Goal: Task Accomplishment & Management: Use online tool/utility

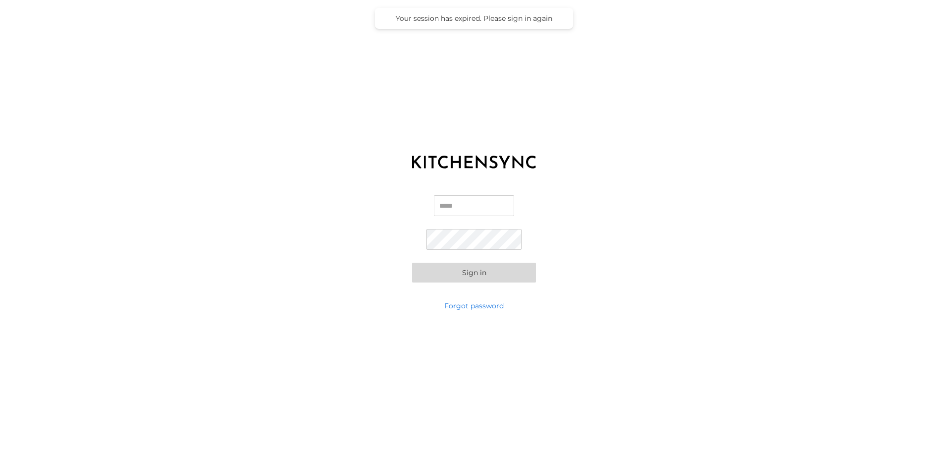
click at [467, 206] on input "Email" at bounding box center [474, 205] width 80 height 21
type input "**********"
click at [482, 267] on button "Sign in" at bounding box center [474, 273] width 124 height 20
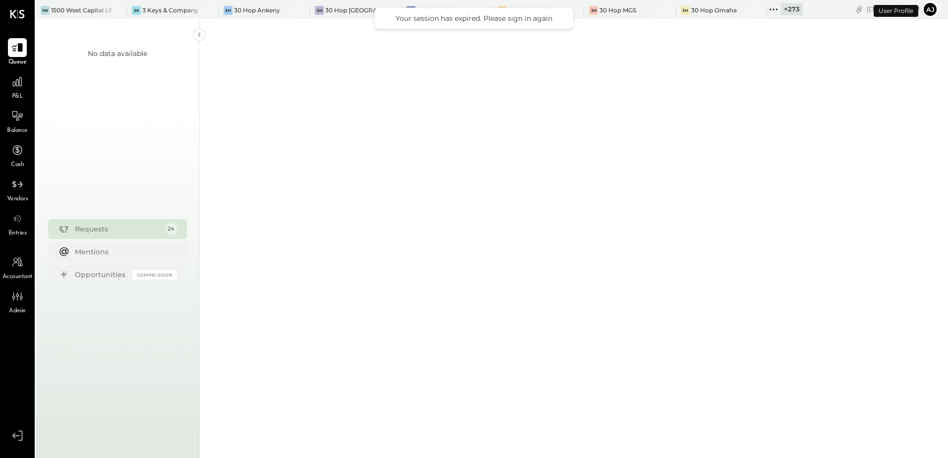
click at [767, 7] on icon at bounding box center [773, 9] width 13 height 13
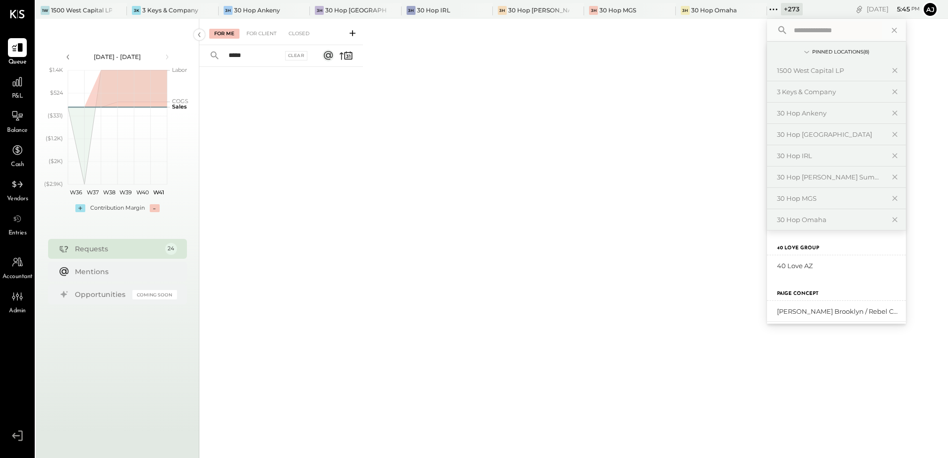
type input "*****"
click at [789, 32] on input "text" at bounding box center [835, 30] width 92 height 18
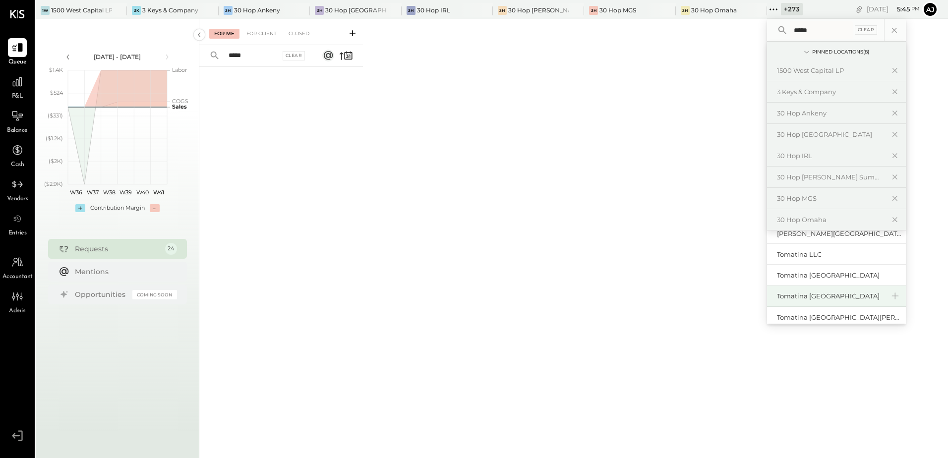
scroll to position [49, 0]
type input "*****"
click at [796, 264] on div "Tomatina [GEOGRAPHIC_DATA]" at bounding box center [836, 258] width 139 height 21
click at [800, 255] on div "Tomatina [GEOGRAPHIC_DATA]" at bounding box center [830, 258] width 107 height 9
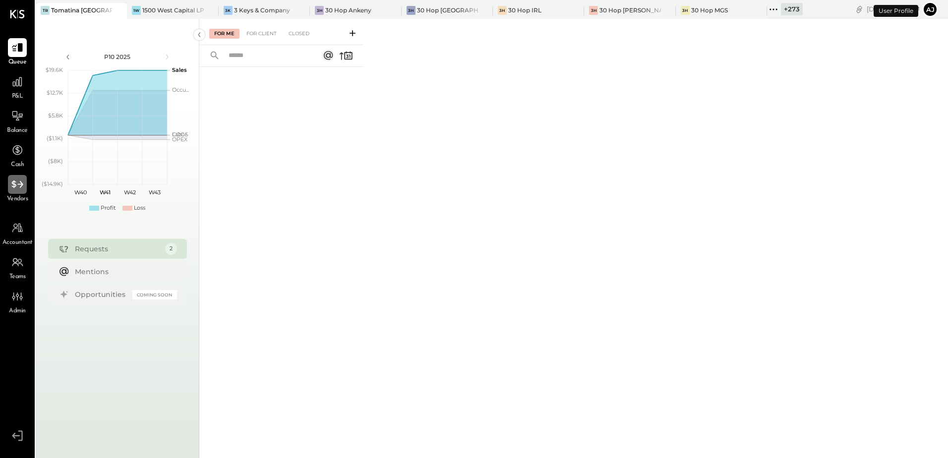
click at [16, 191] on icon at bounding box center [17, 184] width 13 height 13
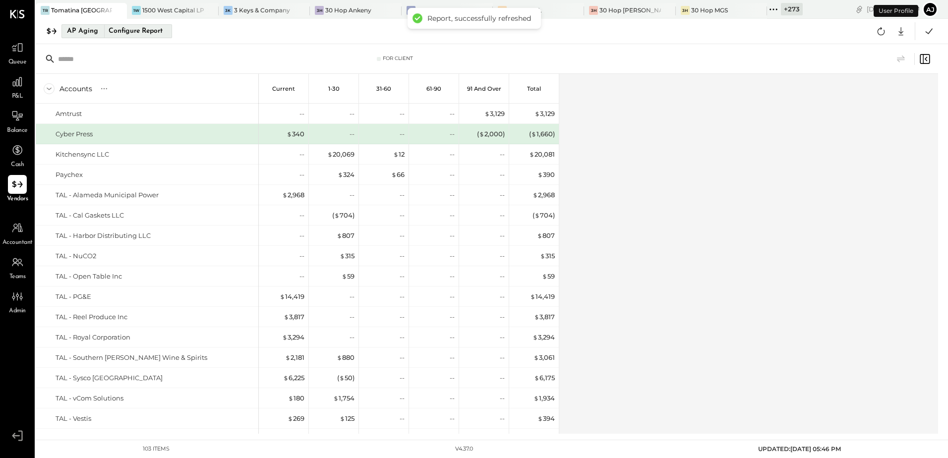
click at [123, 34] on div "Configure Report" at bounding box center [135, 31] width 62 height 13
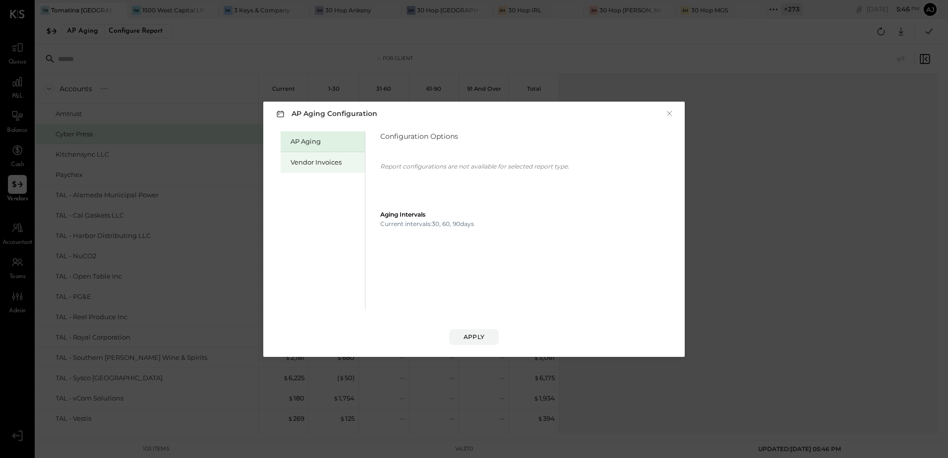
click at [306, 164] on div "Vendor Invoices" at bounding box center [324, 162] width 69 height 9
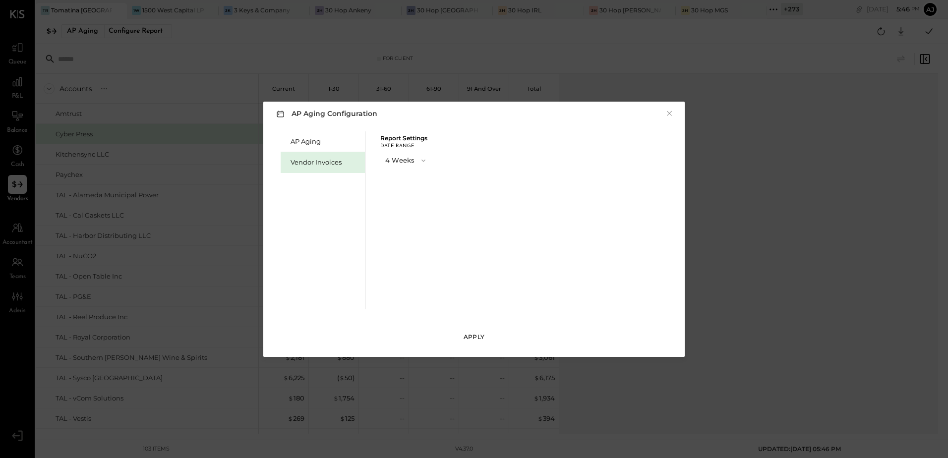
click at [480, 334] on div "Apply" at bounding box center [473, 337] width 21 height 8
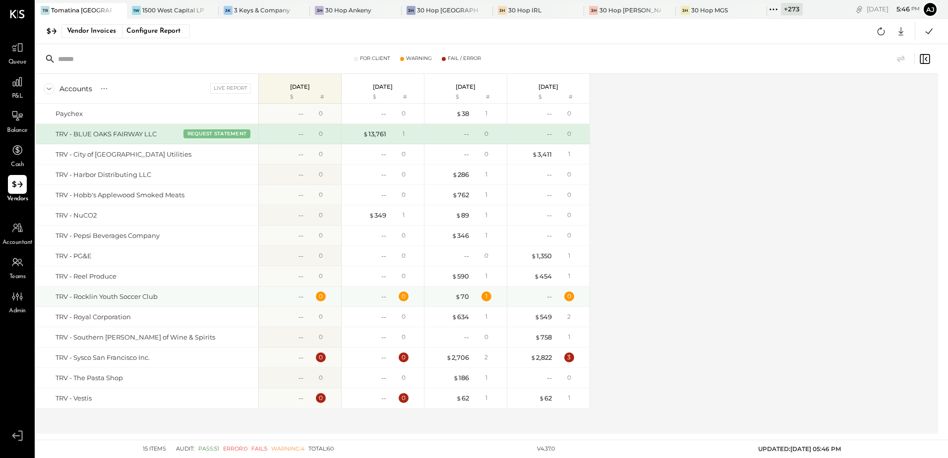
click at [199, 300] on div "TRV - Rocklin Youth Soccer Club" at bounding box center [155, 296] width 199 height 9
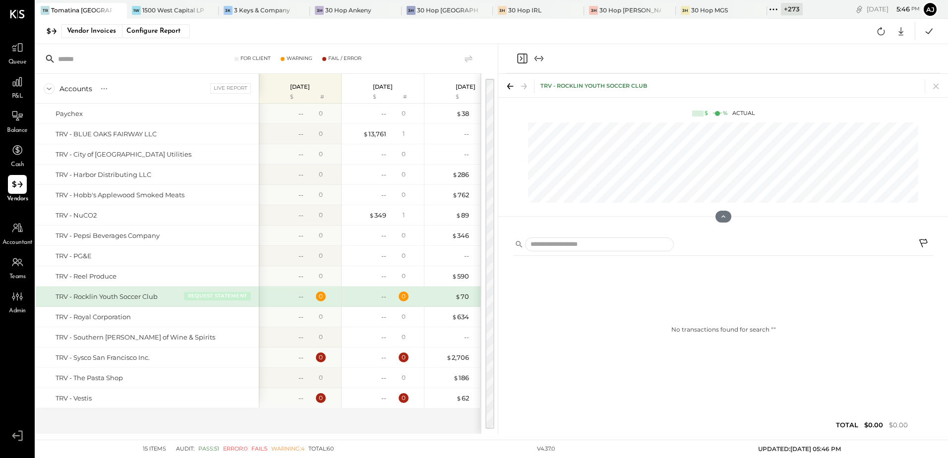
click at [201, 296] on button "REQUEST STATEMENT" at bounding box center [217, 295] width 67 height 9
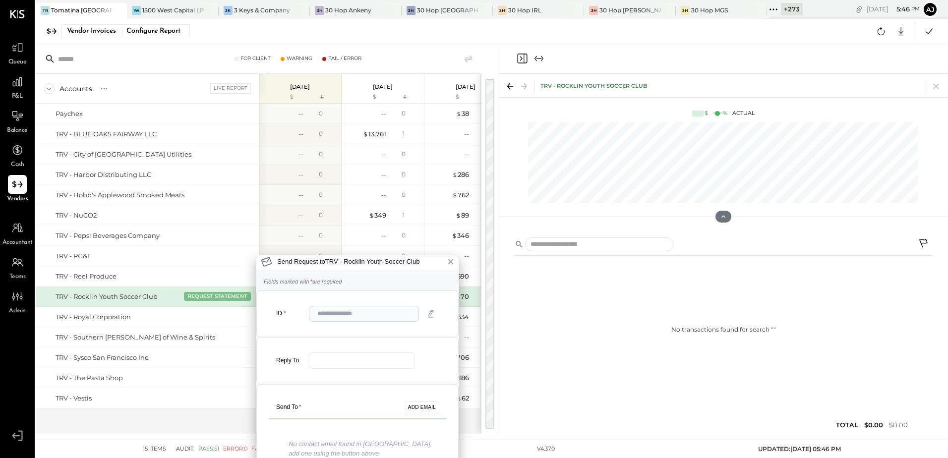
scroll to position [2, 0]
click at [432, 313] on icon "button" at bounding box center [431, 313] width 8 height 8
click at [432, 313] on button "✓" at bounding box center [431, 313] width 16 height 16
click at [338, 361] on input "email" at bounding box center [362, 360] width 106 height 16
click at [315, 407] on div "Send To * ADD EMAIL" at bounding box center [357, 407] width 177 height 23
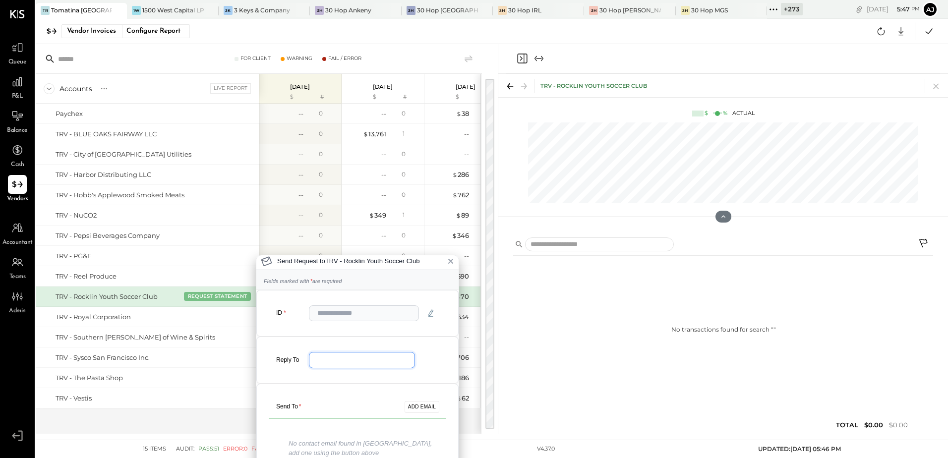
click at [316, 359] on input "email" at bounding box center [362, 360] width 106 height 16
click at [417, 410] on button "ADD EMAIL" at bounding box center [421, 407] width 35 height 12
click at [938, 89] on div "Send Request to TRV - Rocklin Youth Soccer Club Fields marked with * are requir…" at bounding box center [474, 229] width 948 height 458
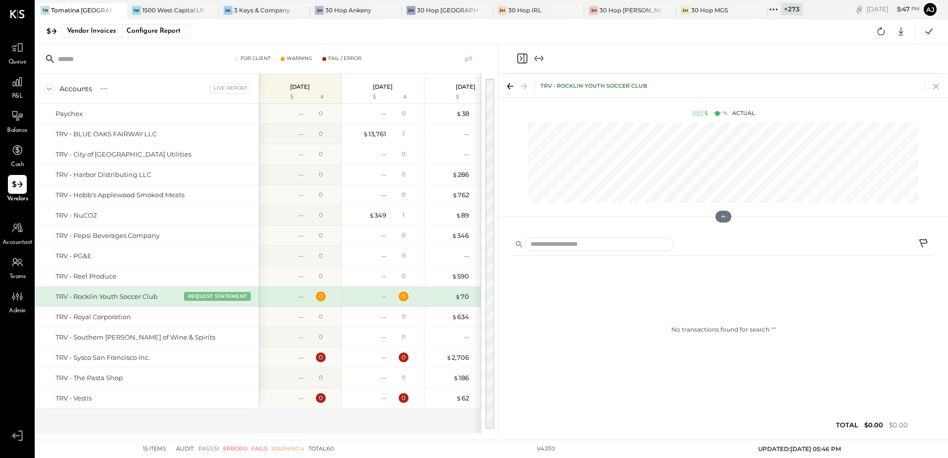
click at [936, 88] on icon at bounding box center [936, 86] width 14 height 14
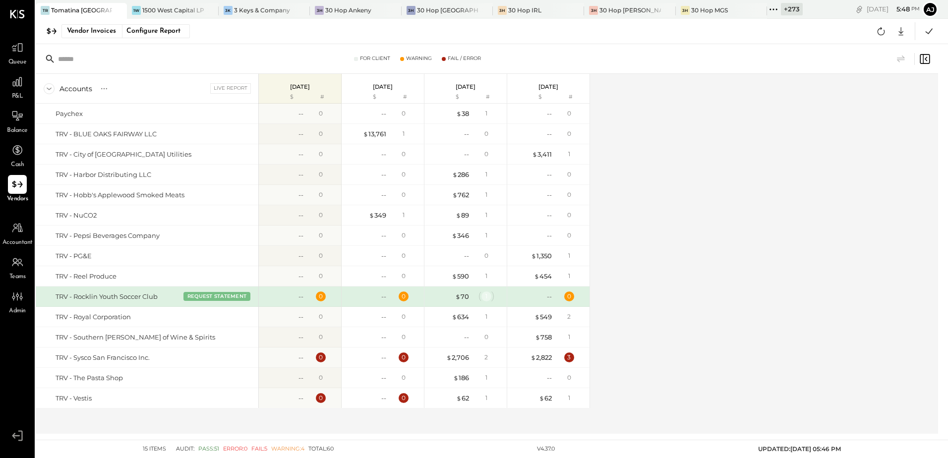
click at [487, 296] on div "1" at bounding box center [486, 296] width 10 height 10
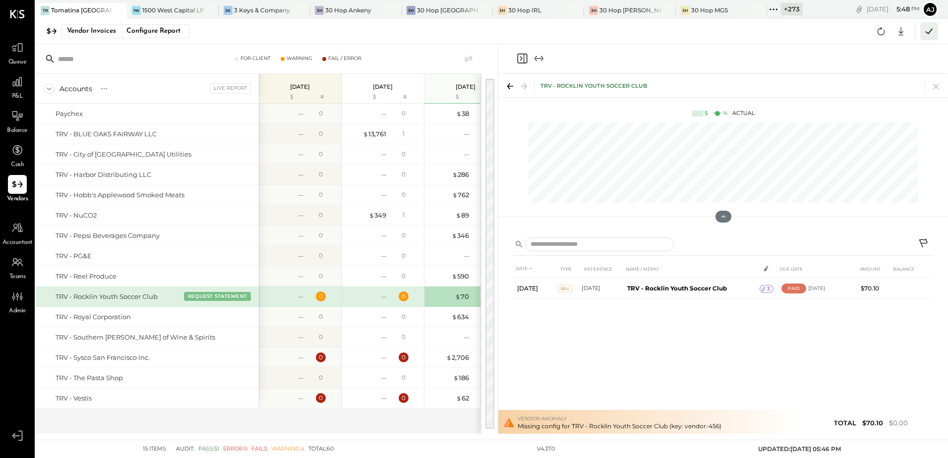
click at [932, 34] on icon at bounding box center [928, 31] width 13 height 13
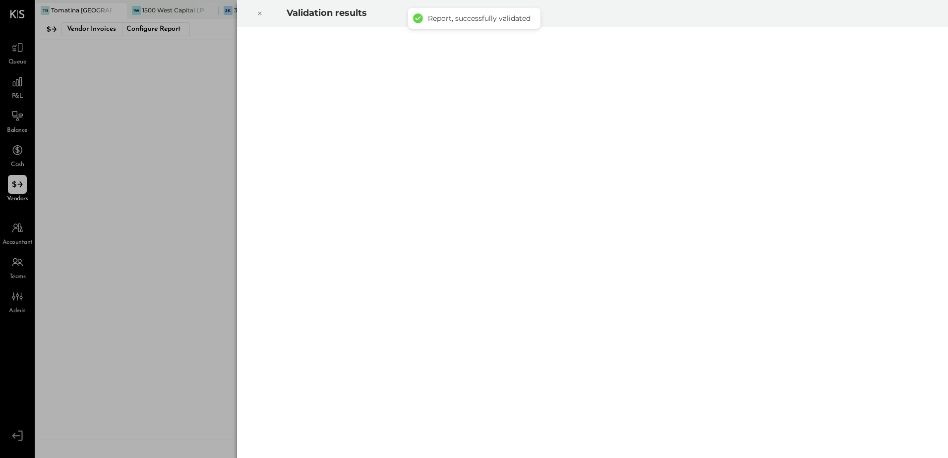
click at [265, 12] on div at bounding box center [260, 14] width 22 height 28
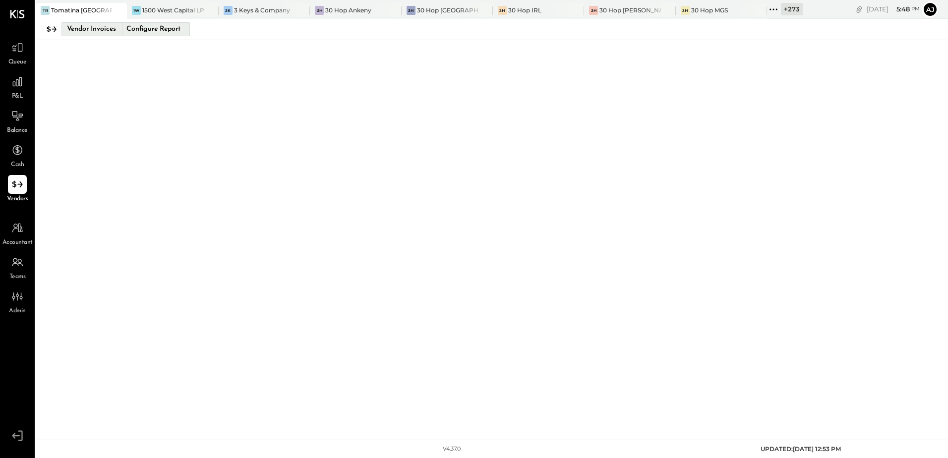
click at [169, 25] on div "Configure Report" at bounding box center [153, 29] width 62 height 13
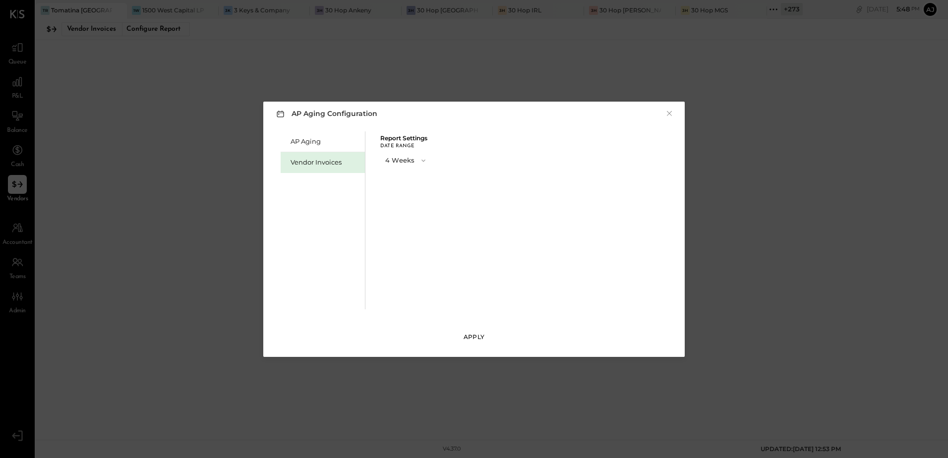
click at [472, 343] on button "Apply" at bounding box center [474, 337] width 50 height 16
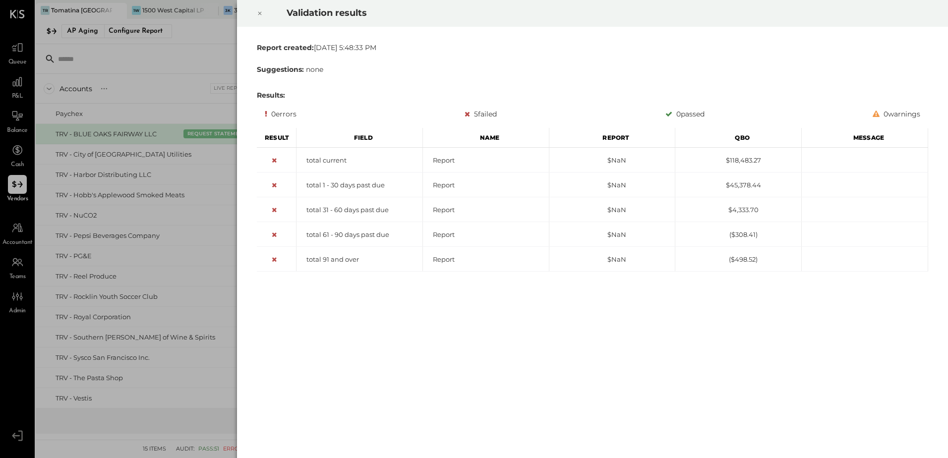
click at [261, 12] on icon at bounding box center [260, 13] width 6 height 12
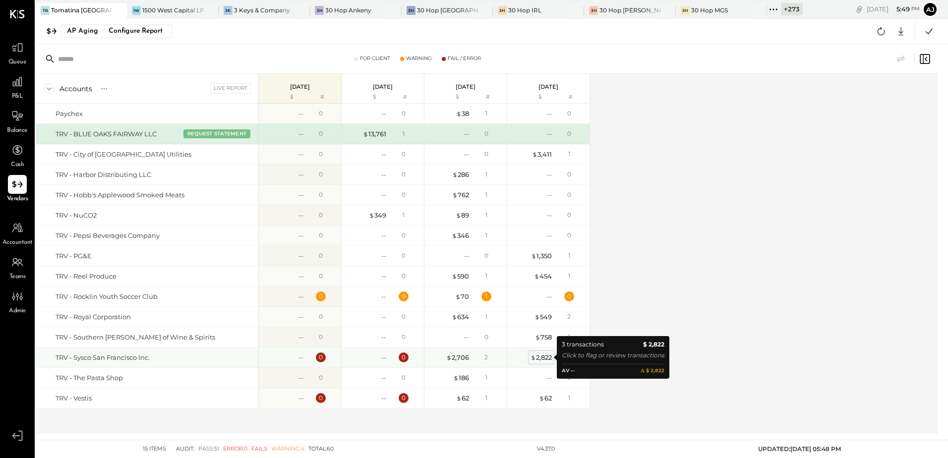
click at [534, 357] on span "$" at bounding box center [532, 357] width 5 height 8
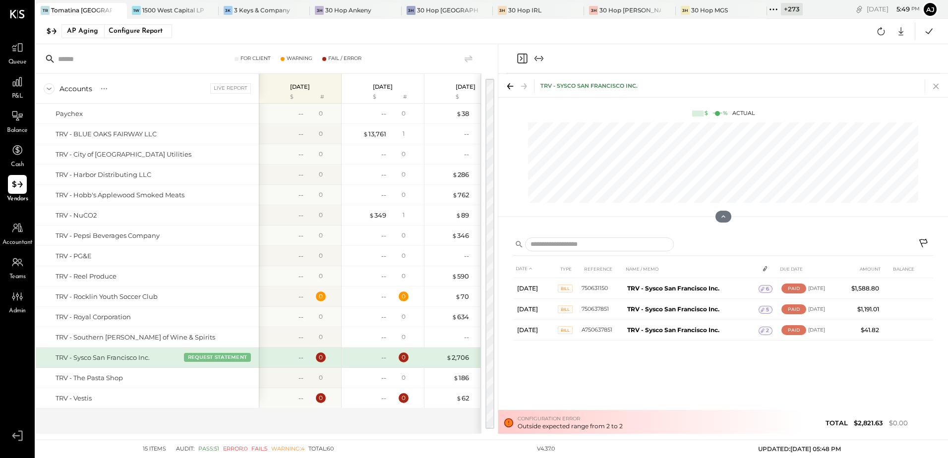
click at [939, 86] on icon at bounding box center [936, 86] width 14 height 14
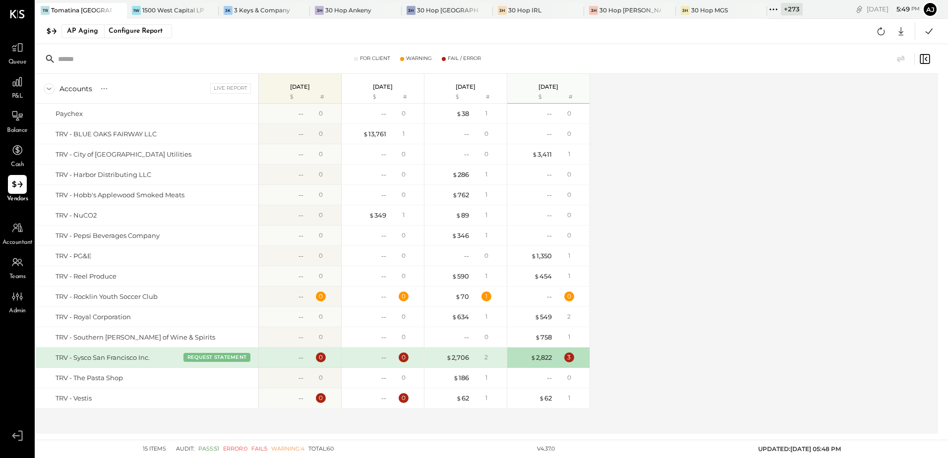
click at [462, 362] on div "$ 2,706 2" at bounding box center [466, 357] width 74 height 20
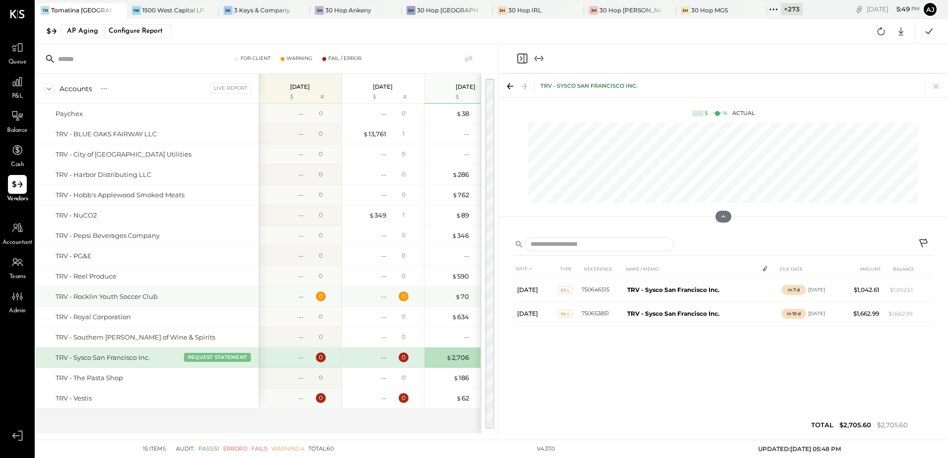
click at [397, 299] on div "0" at bounding box center [405, 296] width 32 height 10
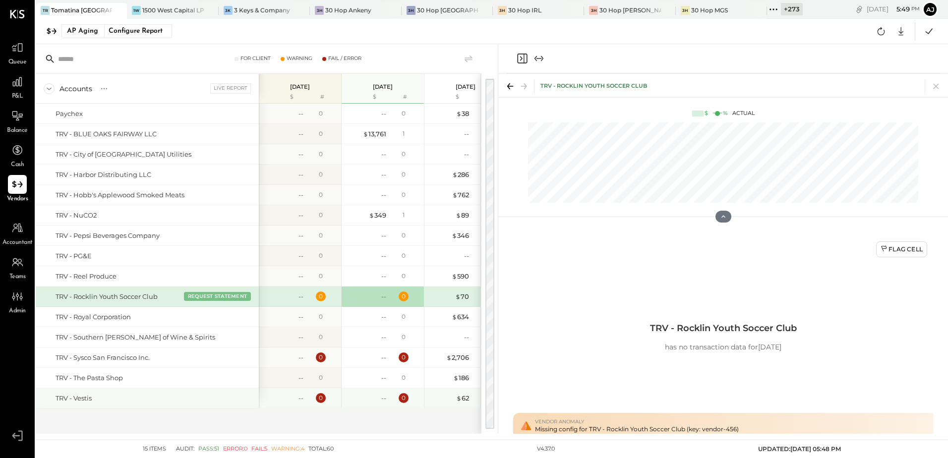
click at [362, 398] on div "--" at bounding box center [366, 398] width 40 height 9
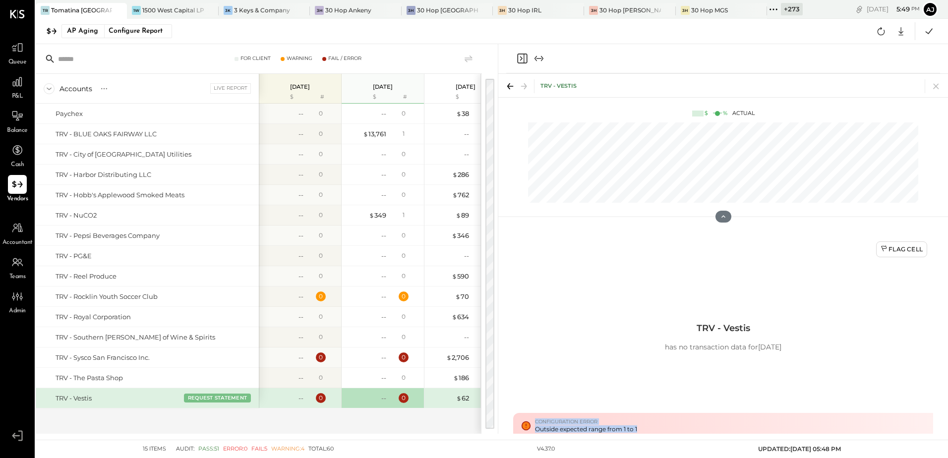
drag, startPoint x: 535, startPoint y: 415, endPoint x: 664, endPoint y: 421, distance: 129.0
click at [664, 421] on div "Configuration Error Outside expected range from 1 to 1" at bounding box center [723, 426] width 404 height 14
click at [383, 131] on div "$ 13,761" at bounding box center [374, 133] width 23 height 9
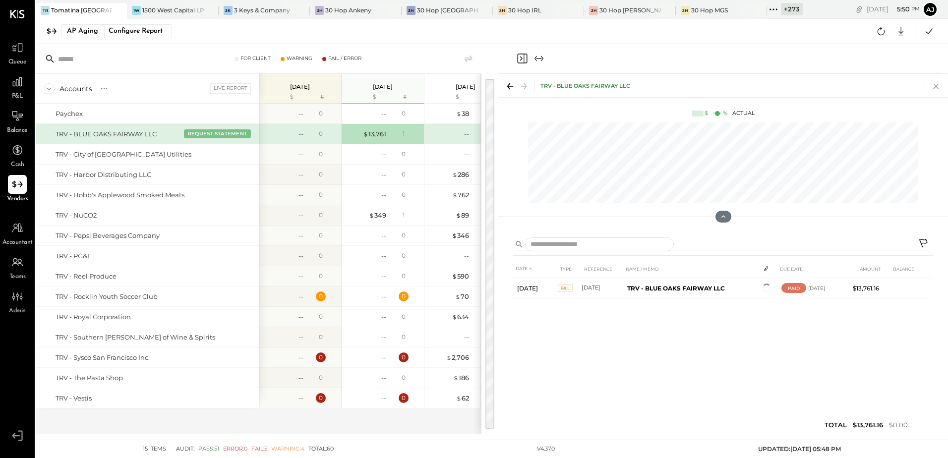
click at [930, 89] on icon at bounding box center [936, 86] width 14 height 14
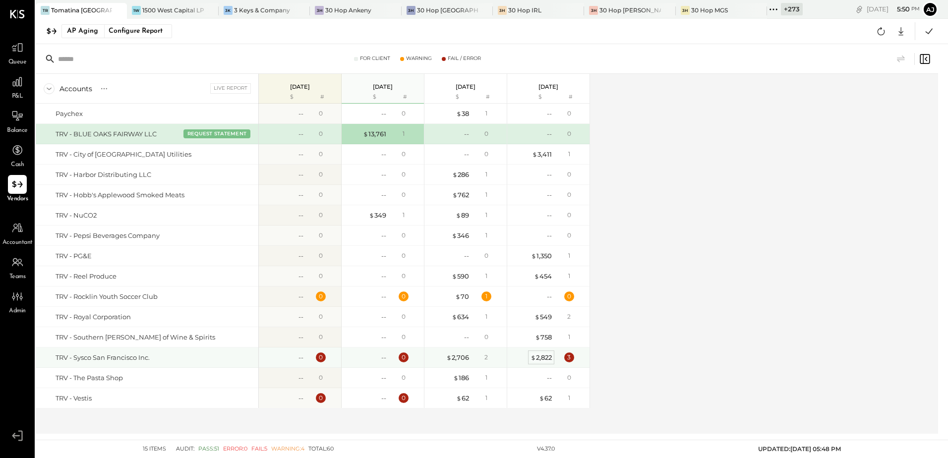
click at [545, 358] on div "$ 2,822" at bounding box center [540, 357] width 21 height 9
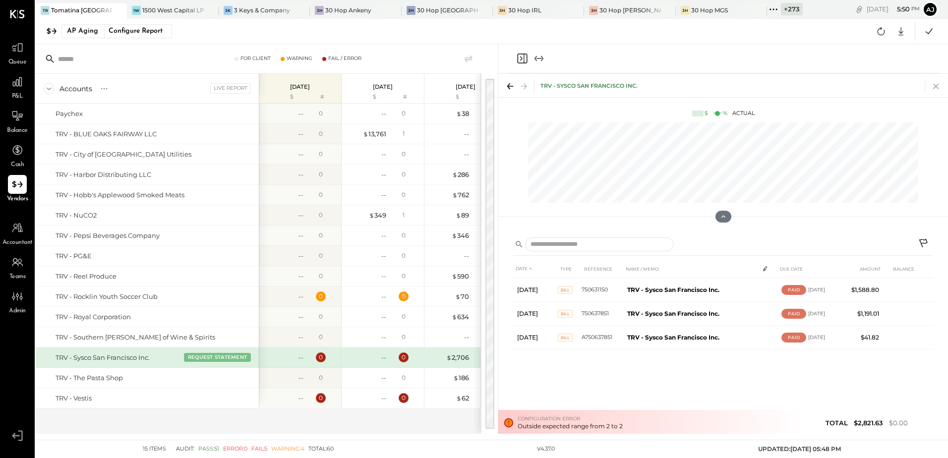
click at [935, 85] on icon at bounding box center [935, 86] width 5 height 5
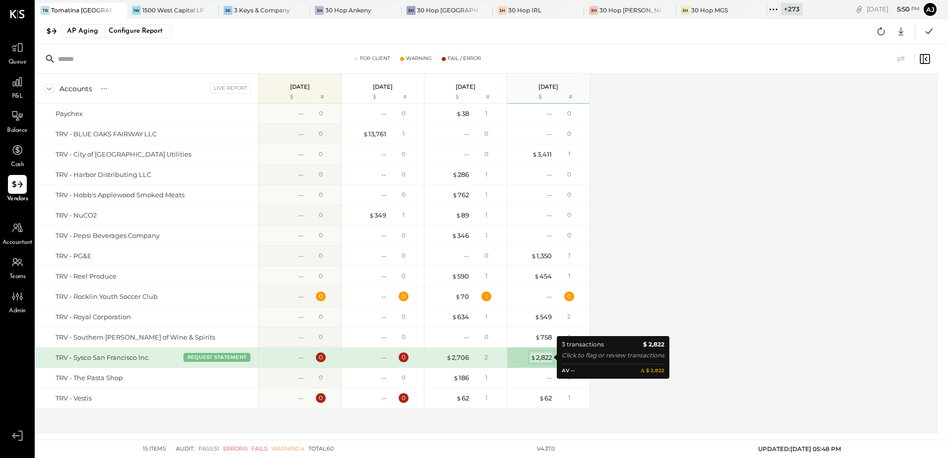
click at [544, 355] on div "$ 2,822" at bounding box center [540, 357] width 21 height 9
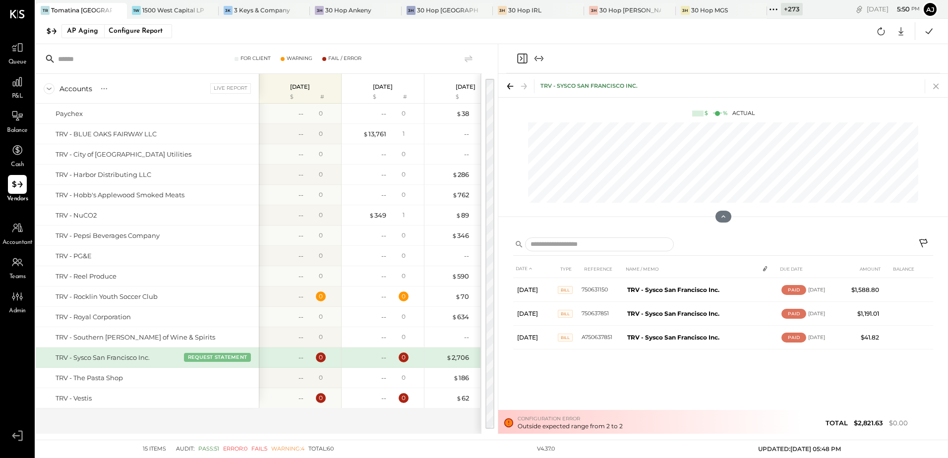
click at [937, 87] on icon at bounding box center [936, 86] width 14 height 14
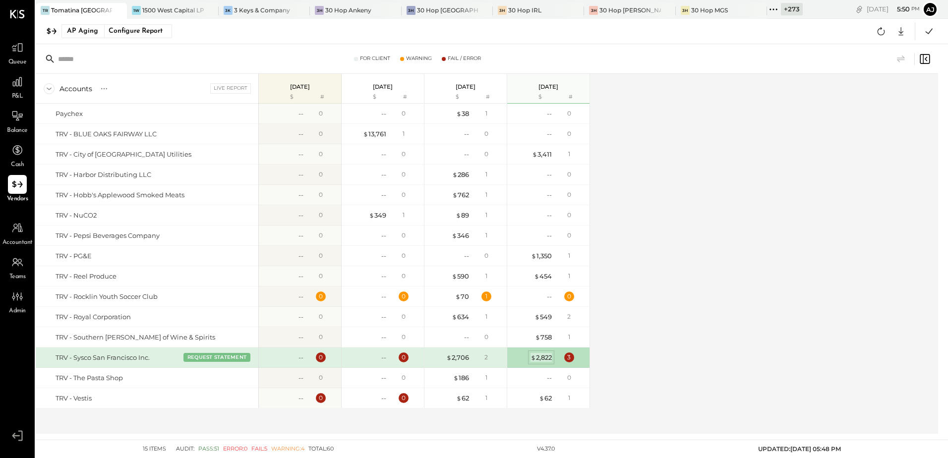
click at [545, 355] on div "$ 2,822" at bounding box center [540, 357] width 21 height 9
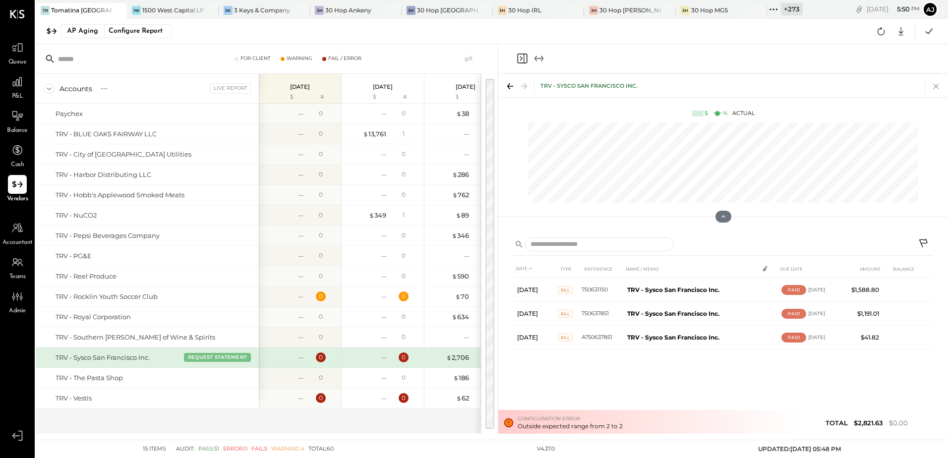
click at [936, 89] on icon at bounding box center [936, 86] width 14 height 14
